Goal: Task Accomplishment & Management: Manage account settings

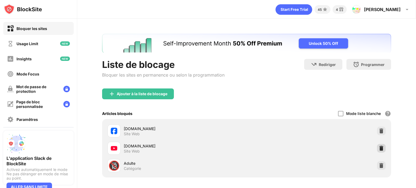
click at [379, 151] on img at bounding box center [381, 148] width 5 height 5
